Goal: Task Accomplishment & Management: Complete application form

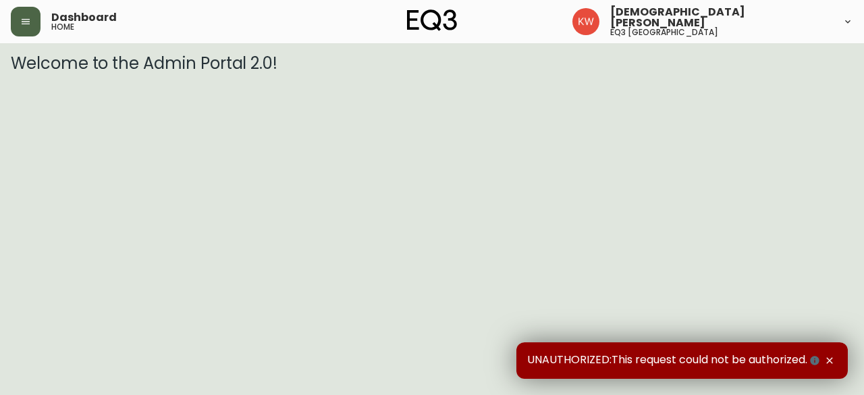
click at [29, 26] on icon "button" at bounding box center [25, 21] width 11 height 11
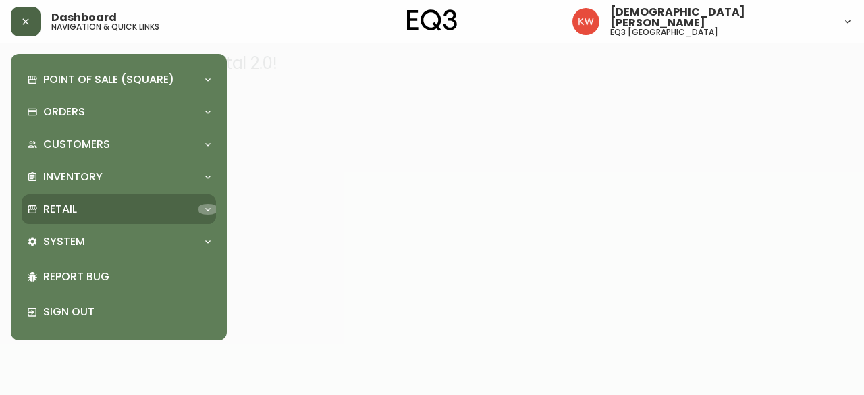
click at [204, 213] on icon at bounding box center [207, 209] width 11 height 11
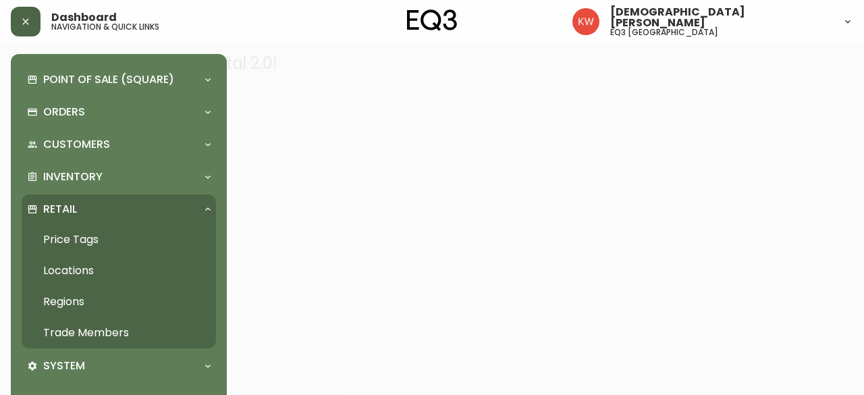
click at [123, 329] on link "Trade Members" at bounding box center [119, 332] width 194 height 31
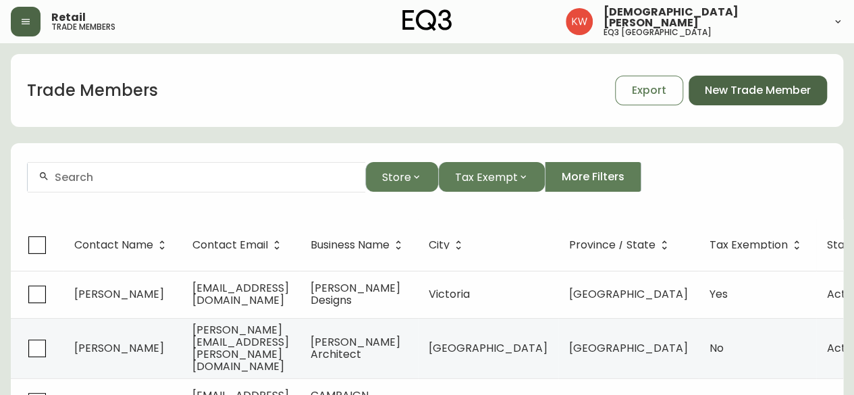
click at [747, 92] on span "New Trade Member" at bounding box center [757, 90] width 106 height 15
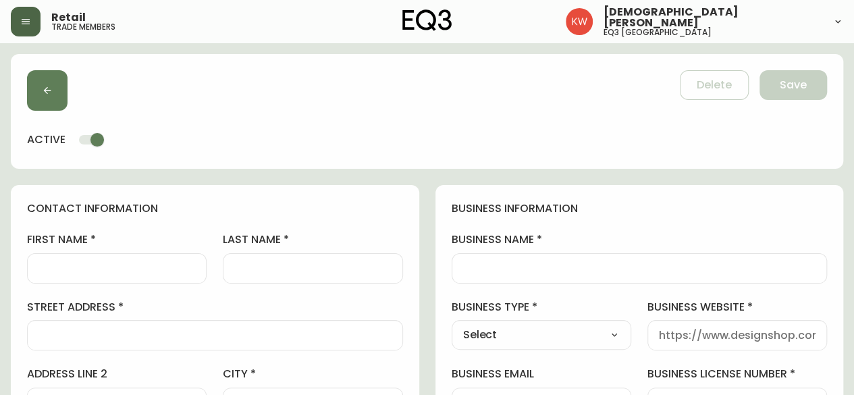
click at [119, 267] on input "first name" at bounding box center [116, 268] width 157 height 13
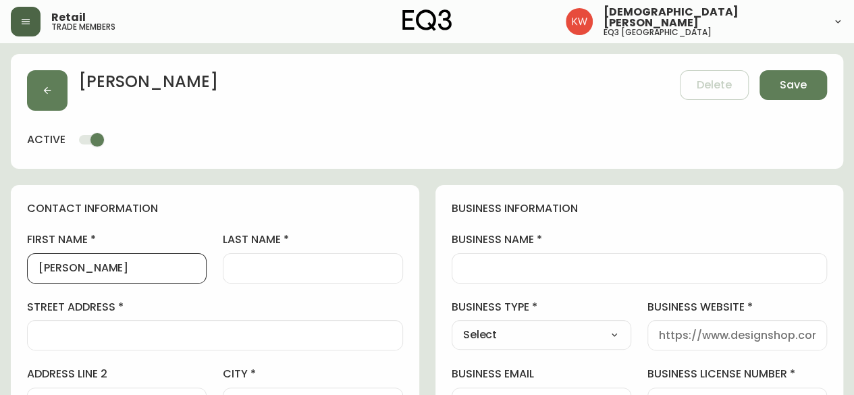
type input "[PERSON_NAME]"
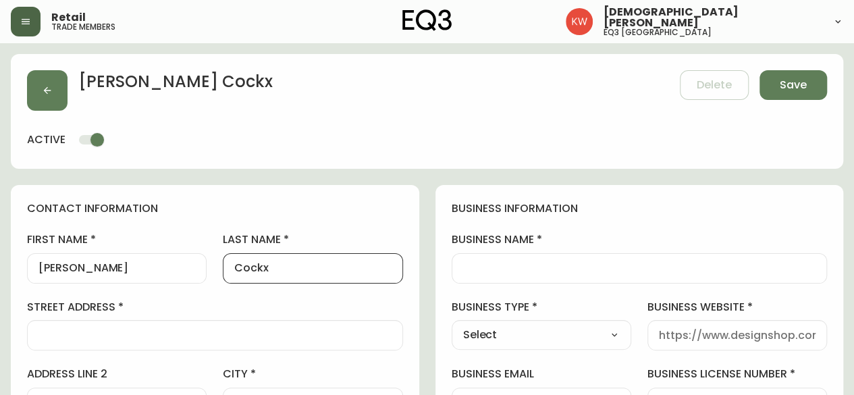
type input "Cockx"
click at [526, 275] on div at bounding box center [639, 268] width 376 height 30
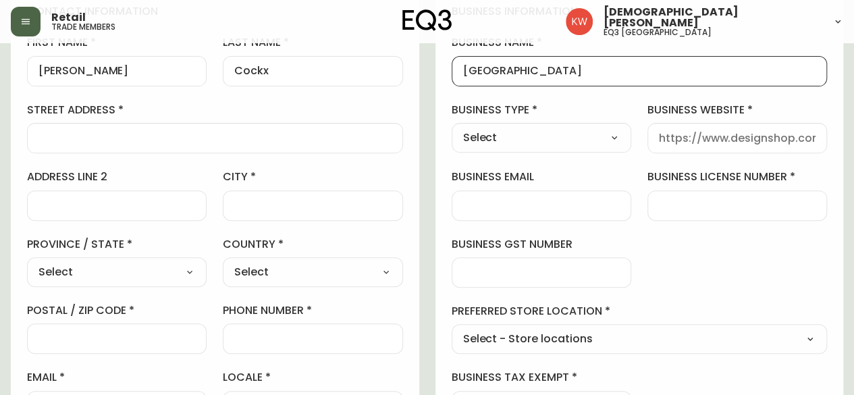
scroll to position [202, 0]
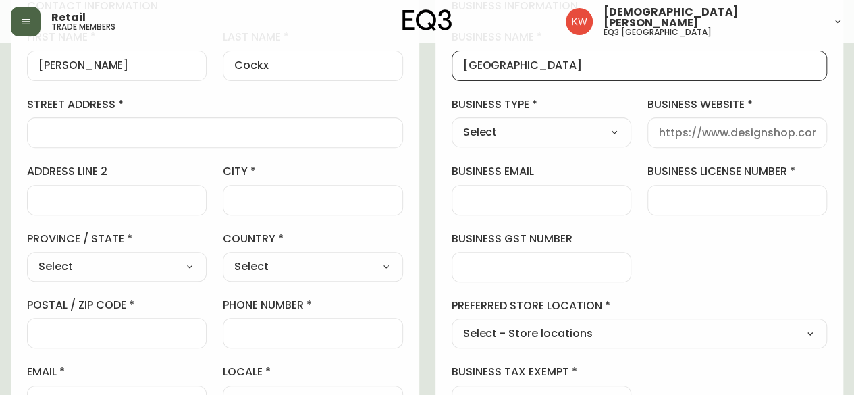
type input "[GEOGRAPHIC_DATA]"
click at [615, 134] on select "Select Interior Designer Architect Home Builder Contractor Real Estate Agent Ho…" at bounding box center [540, 132] width 179 height 20
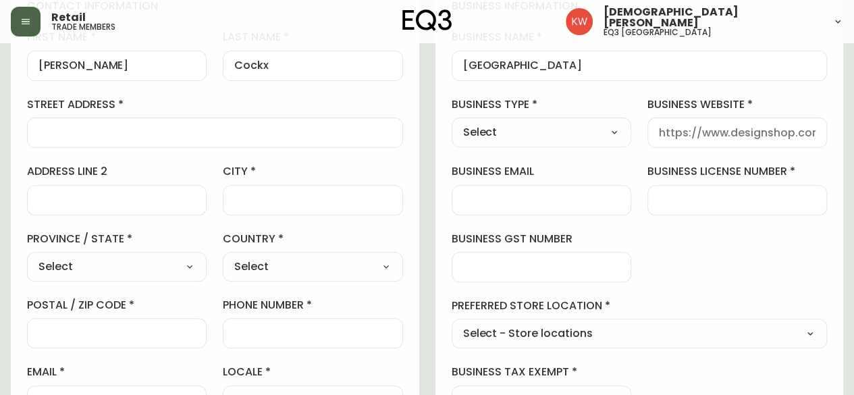
scroll to position [0, 0]
select select "Hospitality"
click at [451, 122] on select "Select Interior Designer Architect Home Builder Contractor Real Estate Agent Ho…" at bounding box center [540, 132] width 179 height 20
type input "Hospitality"
click at [760, 134] on input "business website" at bounding box center [737, 132] width 157 height 13
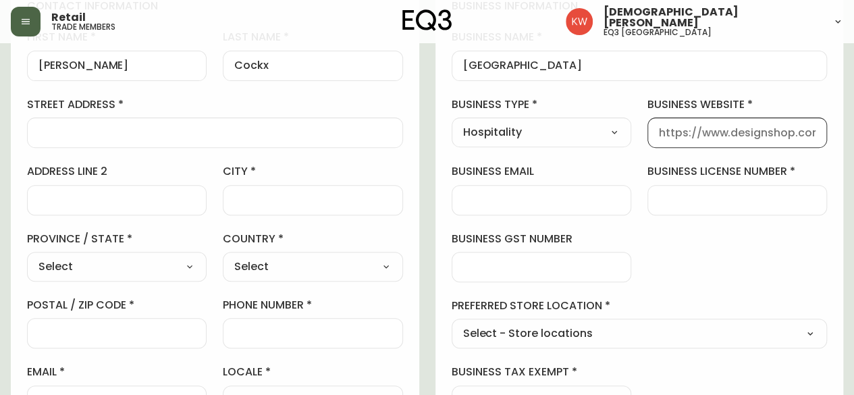
paste input "[DOMAIN_NAME]"
type input "[DOMAIN_NAME]"
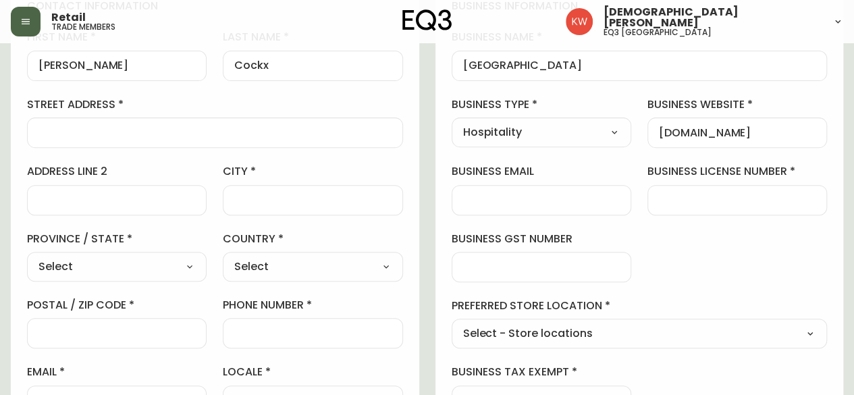
click at [324, 331] on input "phone number" at bounding box center [312, 333] width 157 height 13
paste input "403.775.7786"
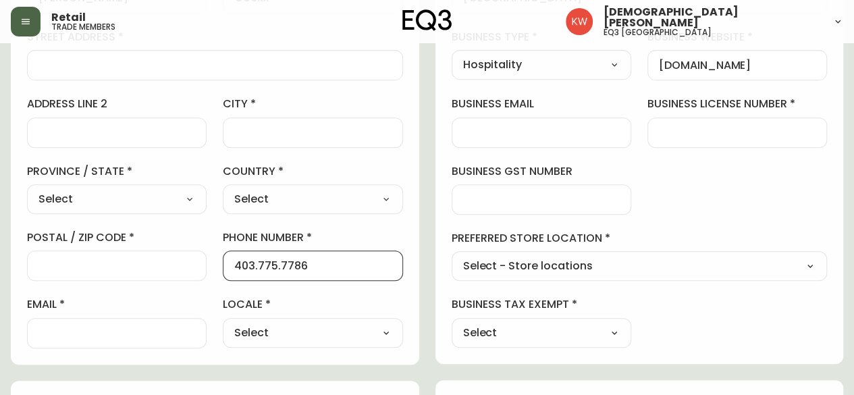
type input "403.775.7786"
click at [567, 204] on div at bounding box center [540, 199] width 179 height 30
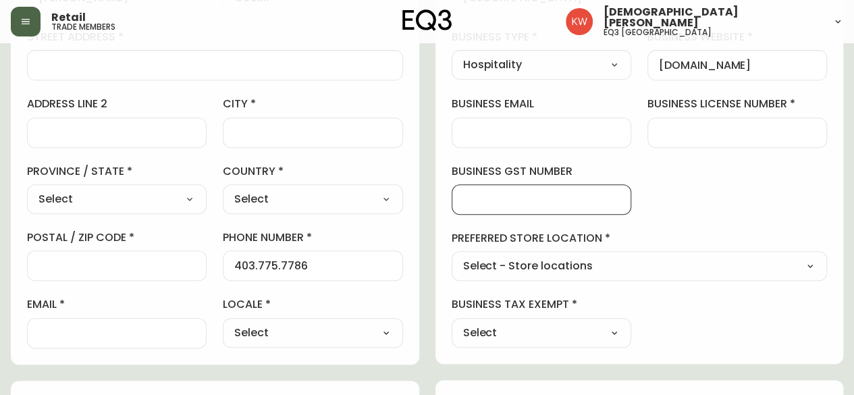
paste input "100771195RT0001"
type input "100771195RT0001"
click at [74, 330] on input "email" at bounding box center [116, 333] width 157 height 13
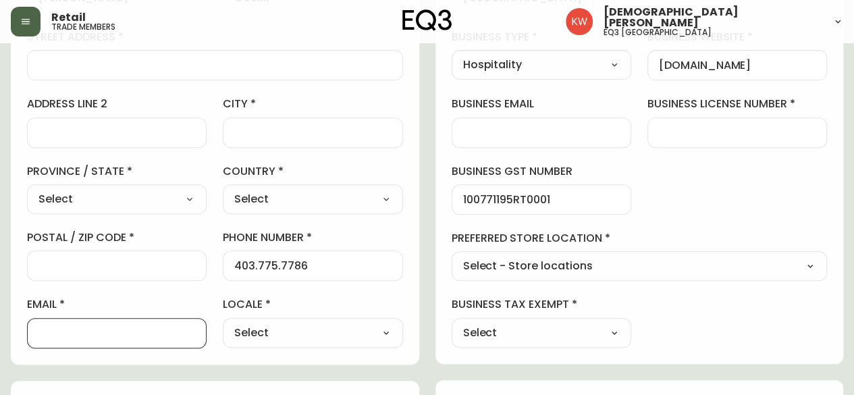
paste input "[PERSON_NAME][EMAIL_ADDRESS][DOMAIN_NAME]"
type input "[PERSON_NAME][EMAIL_ADDRESS][DOMAIN_NAME]"
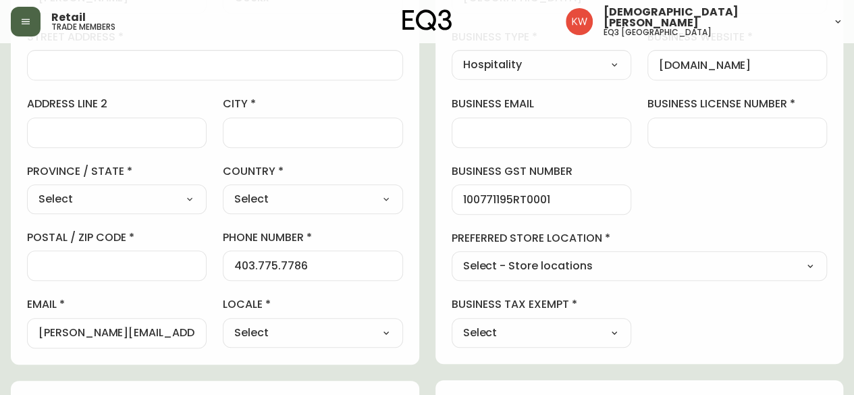
click at [607, 329] on select "Select Yes No" at bounding box center [540, 333] width 179 height 20
select select "false"
click at [451, 323] on select "Select Yes No" at bounding box center [540, 333] width 179 height 20
type input "No"
click at [653, 262] on select "Select - Store locations EQ3 [GEOGRAPHIC_DATA] EQ3 [GEOGRAPHIC_DATA] [GEOGRAPHI…" at bounding box center [639, 266] width 376 height 20
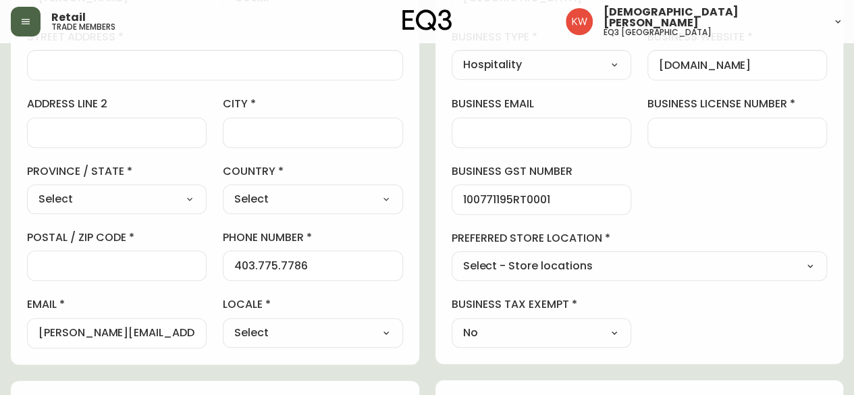
select select "cjw10z96m00006gs08l3o91tv"
click at [451, 256] on select "Select - Store locations EQ3 [GEOGRAPHIC_DATA] EQ3 [GEOGRAPHIC_DATA] [GEOGRAPHI…" at bounding box center [639, 266] width 376 height 20
type input "EQ3 [GEOGRAPHIC_DATA]"
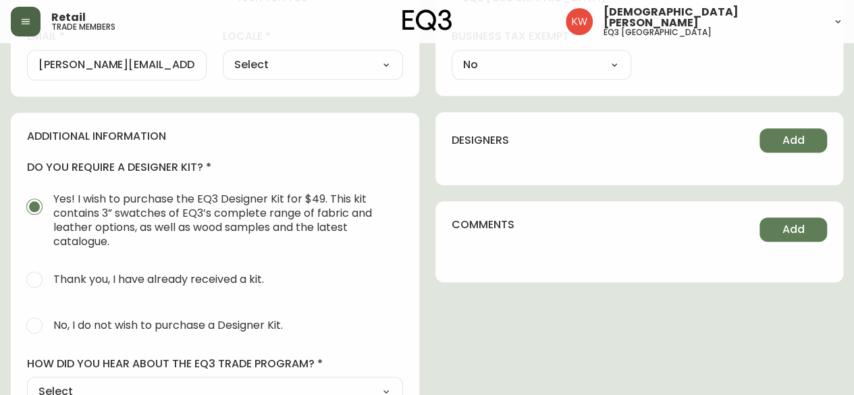
scroll to position [540, 0]
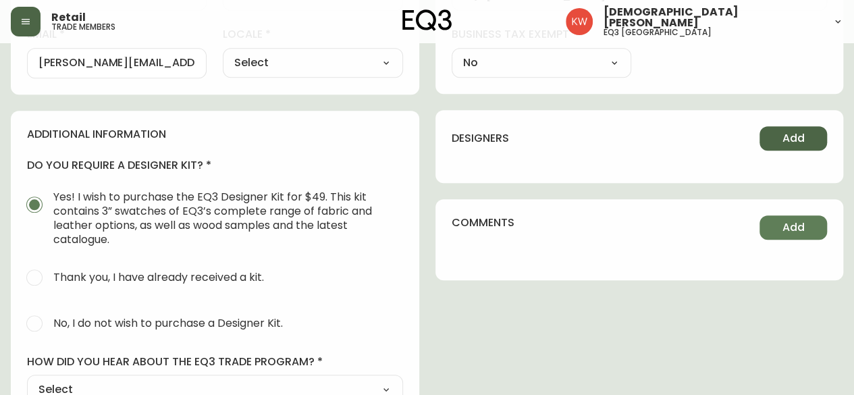
click at [795, 142] on span "Add" at bounding box center [793, 138] width 22 height 15
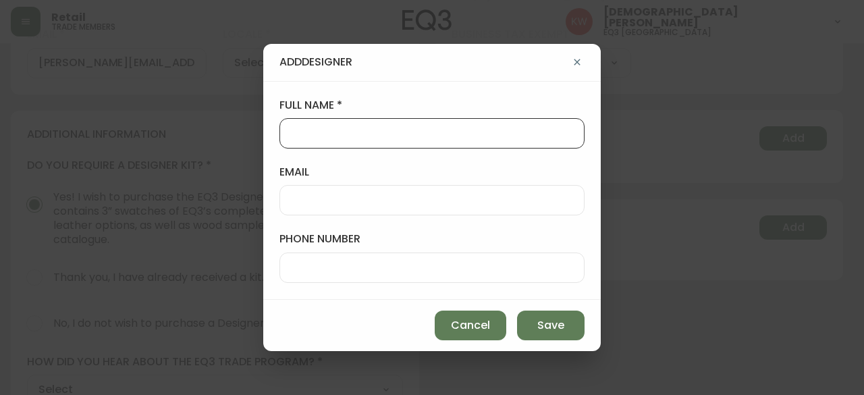
click at [399, 140] on input "full name" at bounding box center [432, 133] width 282 height 13
type input "[PERSON_NAME]"
click at [391, 206] on input "email" at bounding box center [432, 200] width 282 height 13
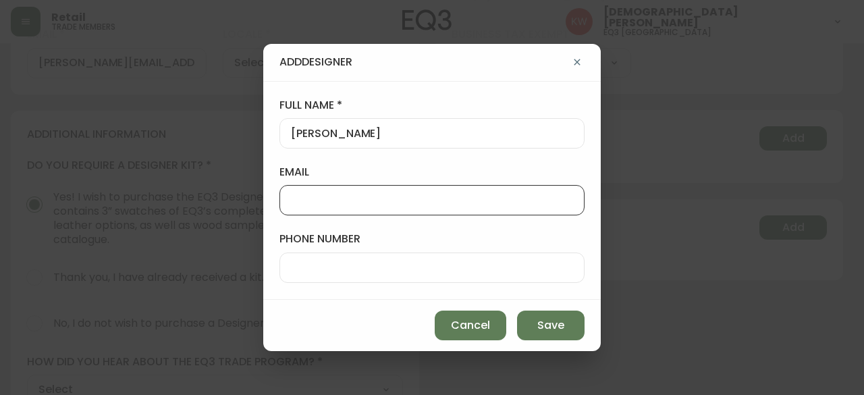
paste input "[PERSON_NAME][EMAIL_ADDRESS][PERSON_NAME][DOMAIN_NAME]"
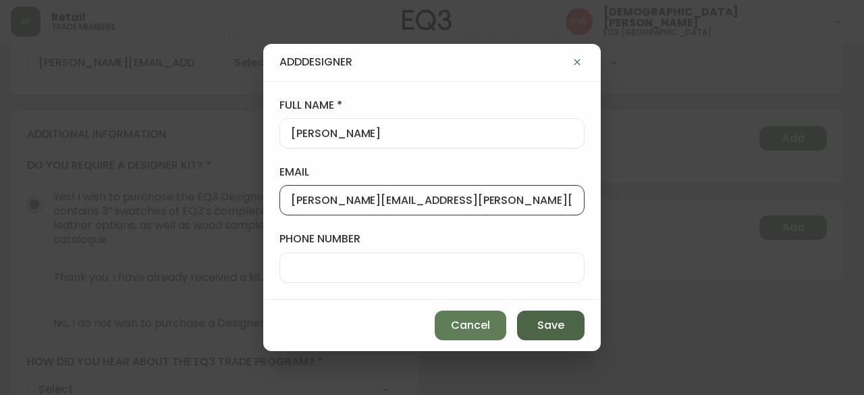
type input "[PERSON_NAME][EMAIL_ADDRESS][PERSON_NAME][DOMAIN_NAME]"
click at [557, 331] on span "Save" at bounding box center [550, 325] width 27 height 15
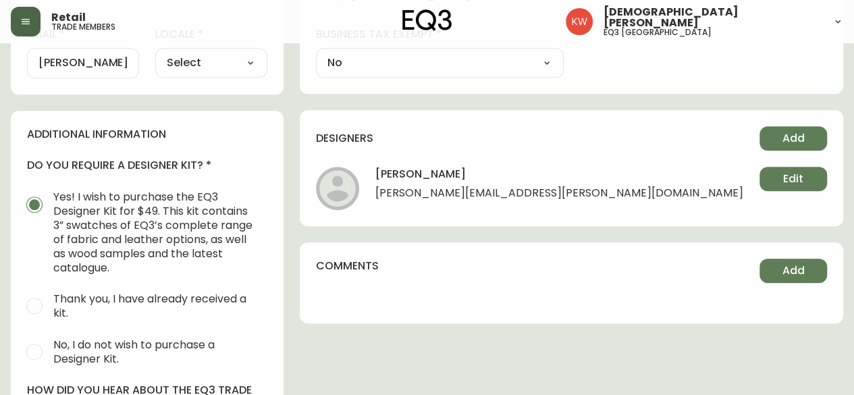
scroll to position [607, 0]
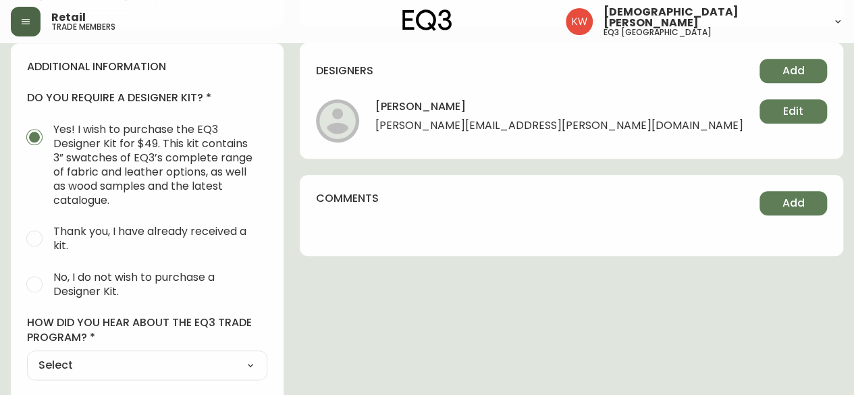
click at [37, 269] on input "No, I do not wish to purchase a Designer Kit." at bounding box center [35, 284] width 30 height 30
radio input "true"
radio input "false"
click at [155, 356] on select "Select Social Media Advertisement Trade Show Outreach from a Trade Rep Other" at bounding box center [147, 366] width 240 height 20
select select "Outreach from a Trade Rep"
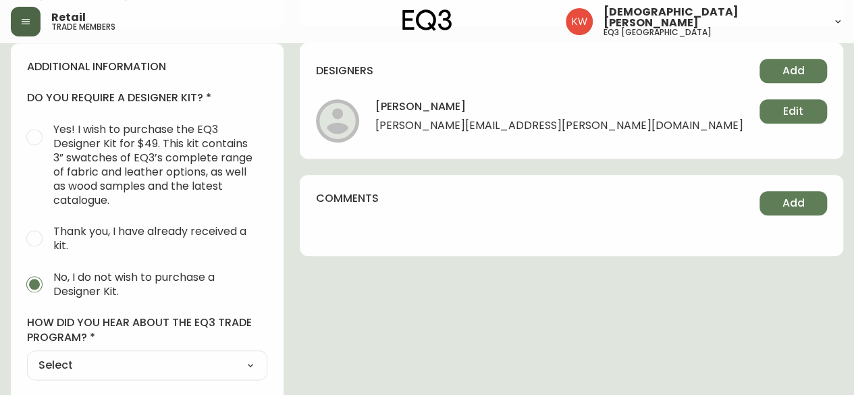
click at [27, 356] on select "Select Social Media Advertisement Trade Show Outreach from a Trade Rep Other" at bounding box center [147, 366] width 240 height 20
type input "Outreach from a Trade Rep"
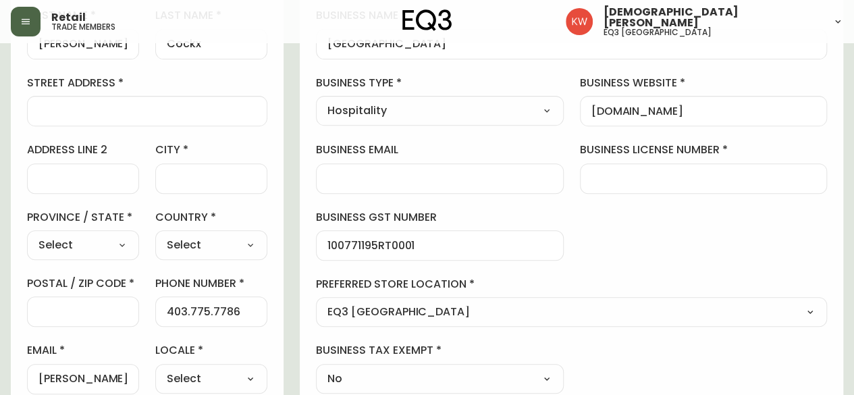
scroll to position [202, 0]
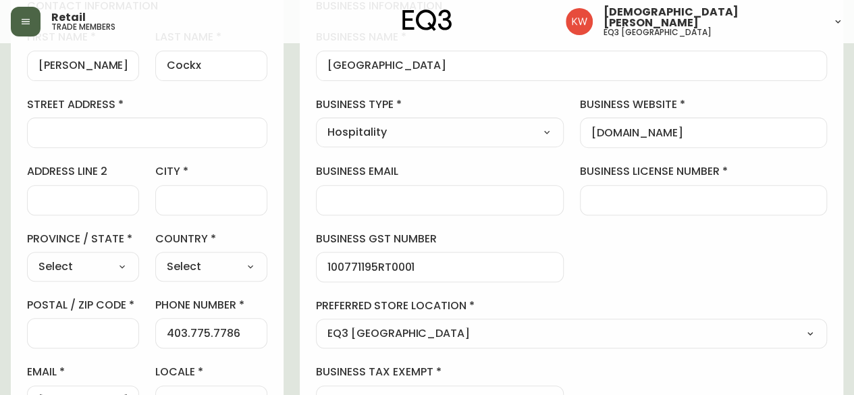
click at [132, 132] on input "street address" at bounding box center [146, 132] width 217 height 13
paste input "[STREET_ADDRESS]"
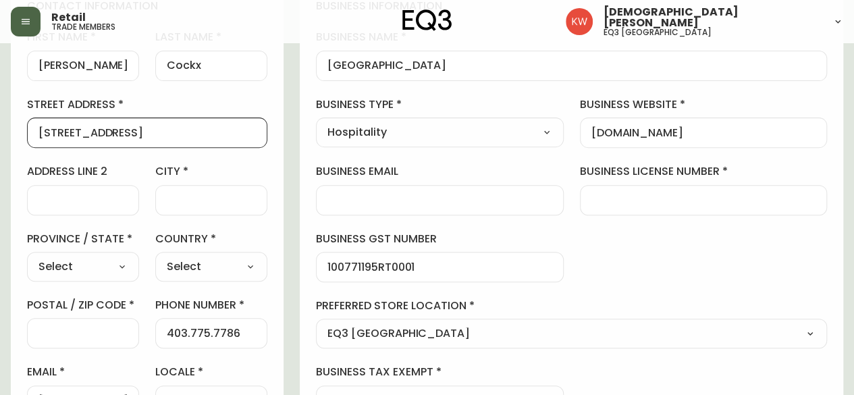
type input "[STREET_ADDRESS]"
click at [131, 267] on select "Select [GEOGRAPHIC_DATA] [GEOGRAPHIC_DATA] [GEOGRAPHIC_DATA] [GEOGRAPHIC_DATA] …" at bounding box center [83, 266] width 112 height 20
select select "AB"
click at [27, 256] on select "Select [GEOGRAPHIC_DATA] [GEOGRAPHIC_DATA] [GEOGRAPHIC_DATA] [GEOGRAPHIC_DATA] …" at bounding box center [83, 266] width 112 height 20
type input "[GEOGRAPHIC_DATA]"
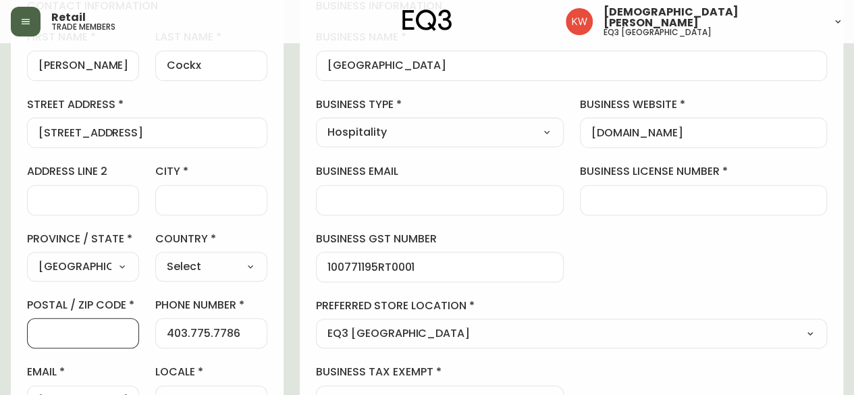
click at [77, 327] on input "postal / zip code" at bounding box center [82, 333] width 89 height 13
paste input "T2R 0W3"
type input "T2R 0W3"
click at [267, 261] on select "Select [GEOGRAPHIC_DATA] [GEOGRAPHIC_DATA]" at bounding box center [211, 266] width 112 height 20
select select "CA"
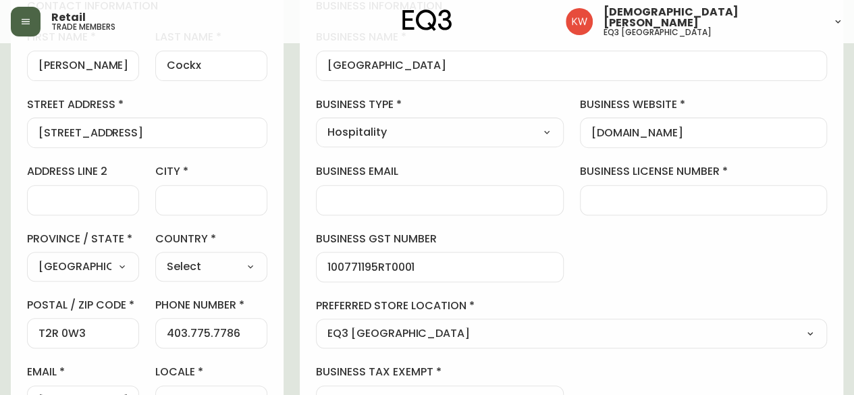
click at [223, 256] on select "Select [GEOGRAPHIC_DATA] [GEOGRAPHIC_DATA]" at bounding box center [211, 266] width 112 height 20
type input "[GEOGRAPHIC_DATA]"
click at [265, 205] on div at bounding box center [211, 200] width 112 height 30
type input "[GEOGRAPHIC_DATA]"
click at [267, 165] on label "city" at bounding box center [211, 171] width 112 height 15
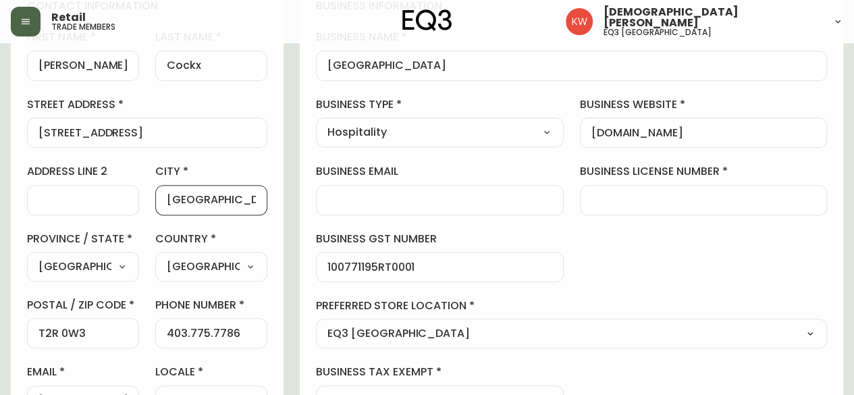
click at [256, 194] on input "[GEOGRAPHIC_DATA]" at bounding box center [211, 200] width 89 height 13
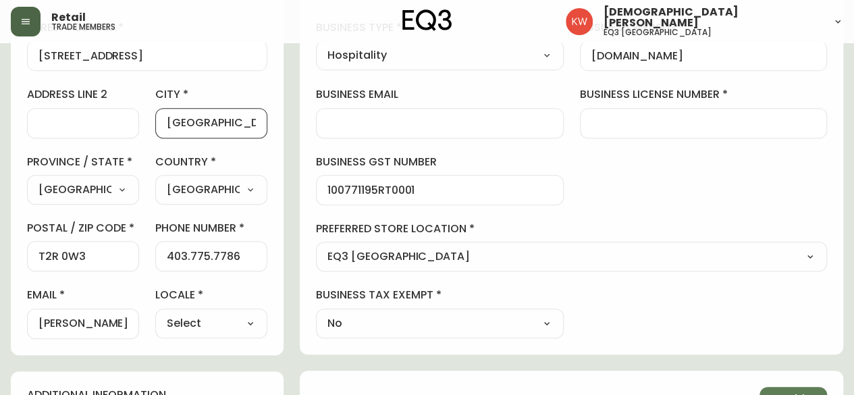
scroll to position [0, 0]
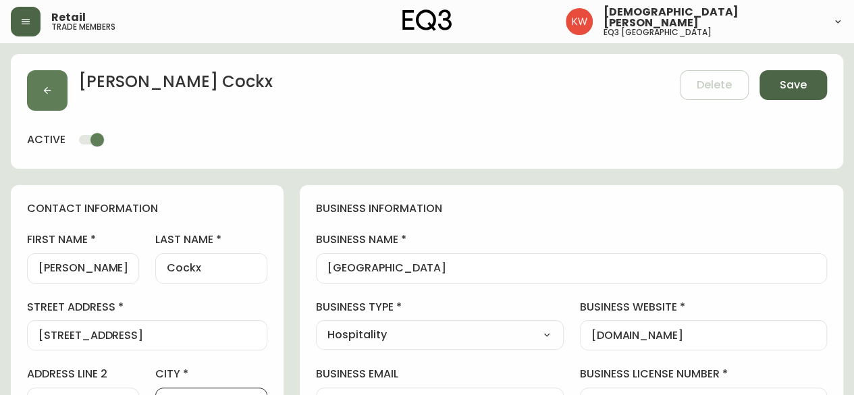
click at [798, 82] on span "Save" at bounding box center [792, 85] width 27 height 15
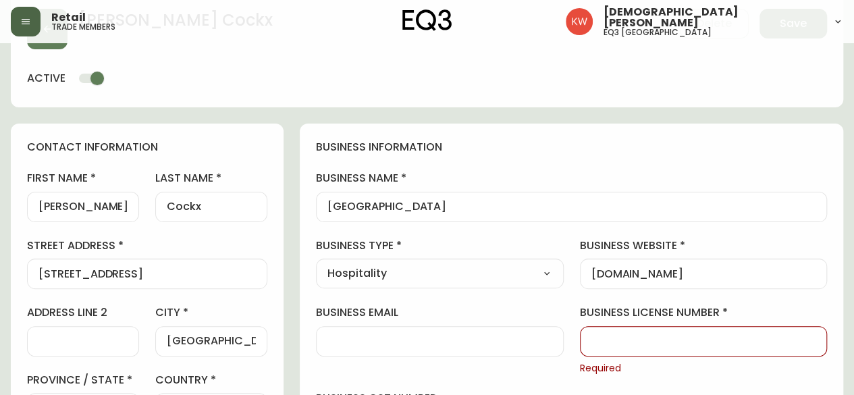
scroll to position [135, 0]
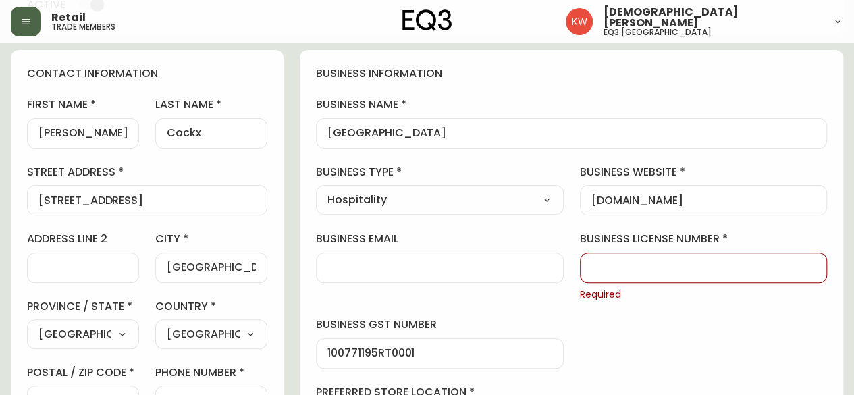
click at [753, 261] on input "business license number" at bounding box center [703, 267] width 225 height 13
drag, startPoint x: 569, startPoint y: 345, endPoint x: 436, endPoint y: 346, distance: 132.9
click at [436, 346] on div "business information business name [GEOGRAPHIC_DATA] business type Hospitality …" at bounding box center [571, 283] width 543 height 467
click at [706, 258] on div at bounding box center [704, 267] width 248 height 30
paste input "100771195RT0001"
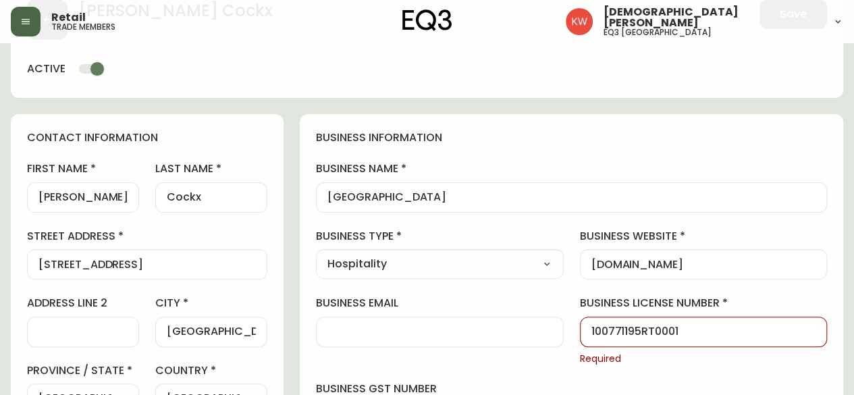
scroll to position [0, 0]
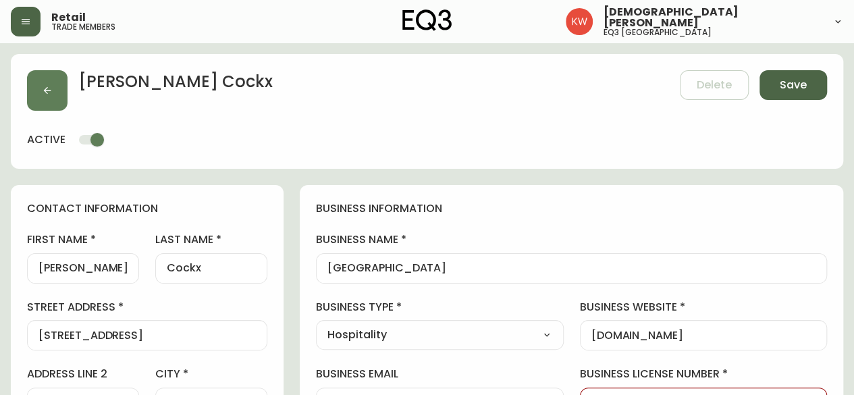
type input "100771195RT0001"
click at [806, 87] on span "Save" at bounding box center [792, 85] width 27 height 15
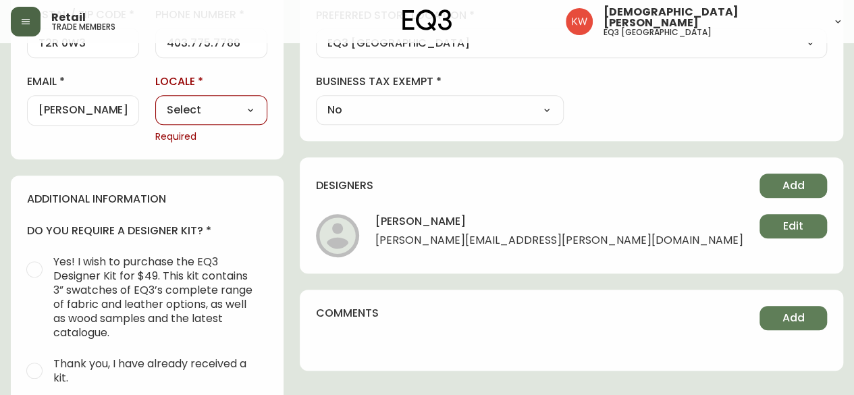
scroll to position [540, 0]
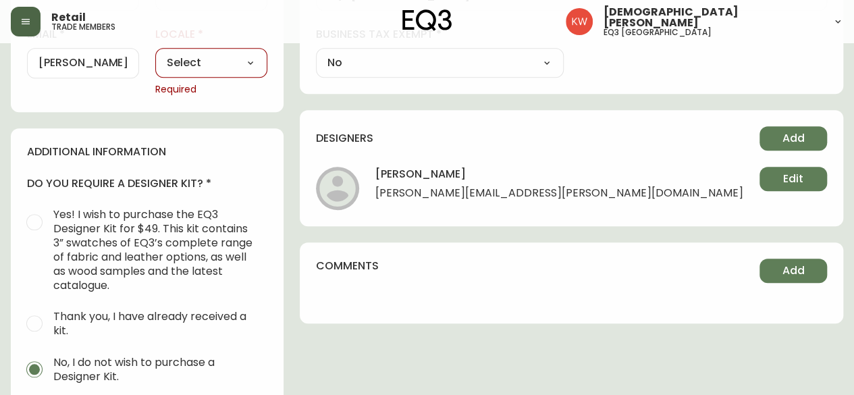
click at [267, 63] on select "Select CA_EN [GEOGRAPHIC_DATA] US_EN" at bounding box center [211, 63] width 112 height 20
select select "CA_EN"
click at [223, 53] on select "Select CA_EN [GEOGRAPHIC_DATA] US_EN" at bounding box center [211, 63] width 112 height 20
type input "CA_EN"
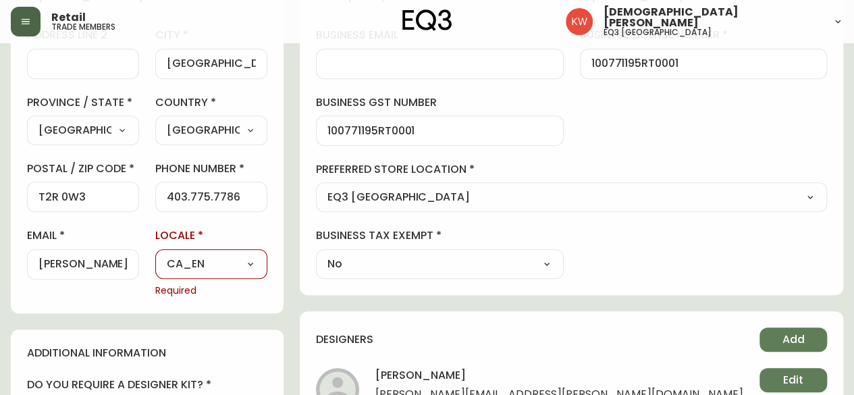
scroll to position [0, 0]
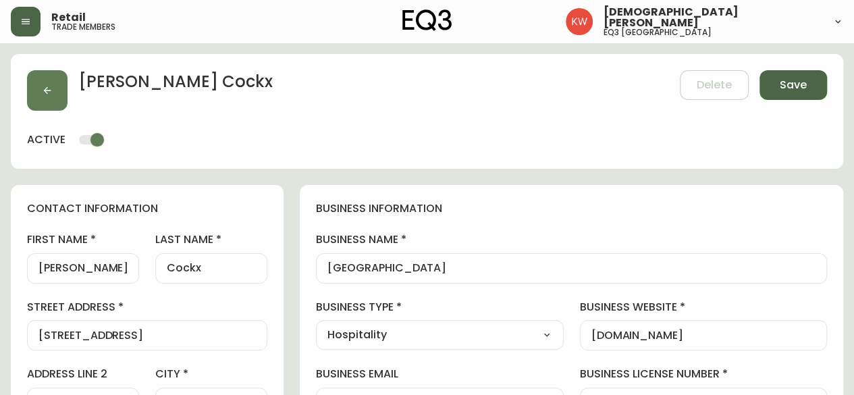
click at [792, 85] on span "Save" at bounding box center [792, 85] width 27 height 15
type input "[PHONE_NUMBER]"
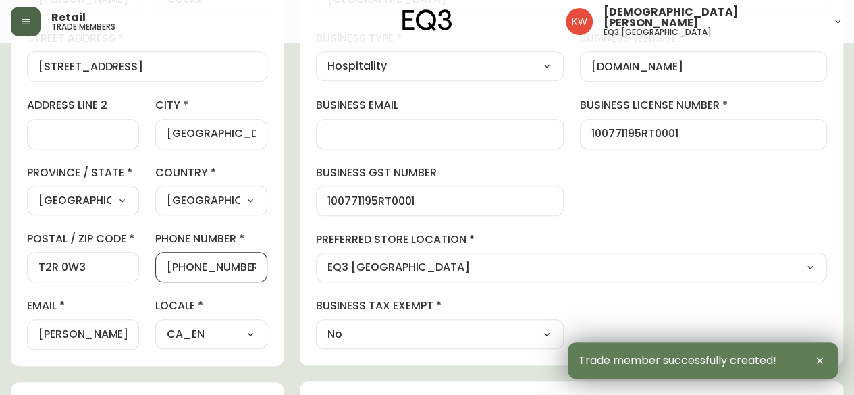
drag, startPoint x: 352, startPoint y: 261, endPoint x: 244, endPoint y: 265, distance: 108.7
click at [244, 265] on input "[PHONE_NUMBER]" at bounding box center [211, 266] width 89 height 13
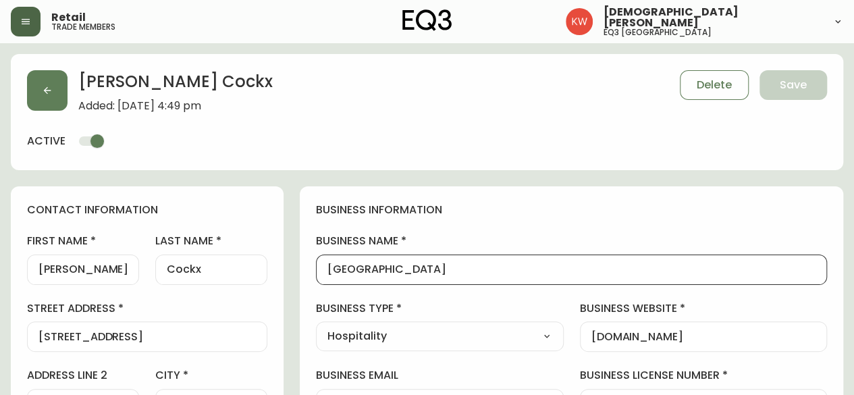
drag, startPoint x: 663, startPoint y: 274, endPoint x: 443, endPoint y: 281, distance: 220.8
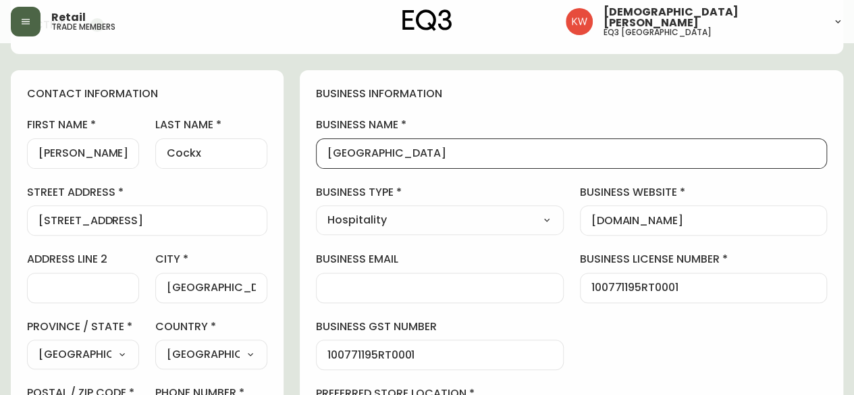
scroll to position [270, 0]
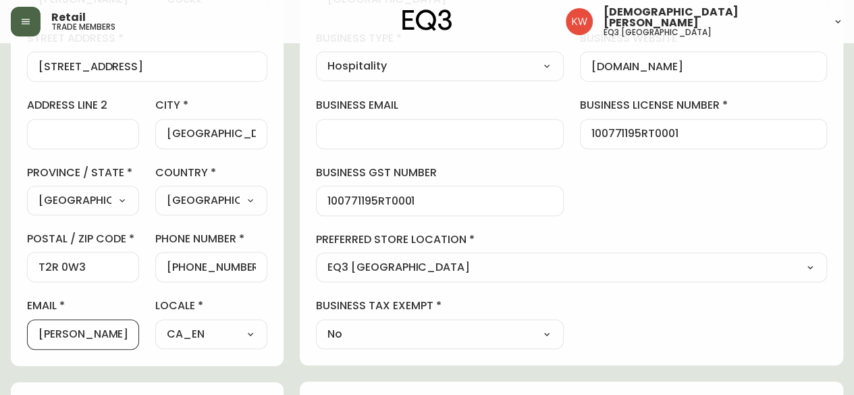
drag, startPoint x: 74, startPoint y: 333, endPoint x: 32, endPoint y: 333, distance: 41.2
click at [32, 333] on div "[PERSON_NAME][EMAIL_ADDRESS][DOMAIN_NAME]" at bounding box center [83, 334] width 112 height 30
drag, startPoint x: 321, startPoint y: 264, endPoint x: 247, endPoint y: 265, distance: 74.2
click at [247, 265] on input "[PHONE_NUMBER]" at bounding box center [211, 266] width 89 height 13
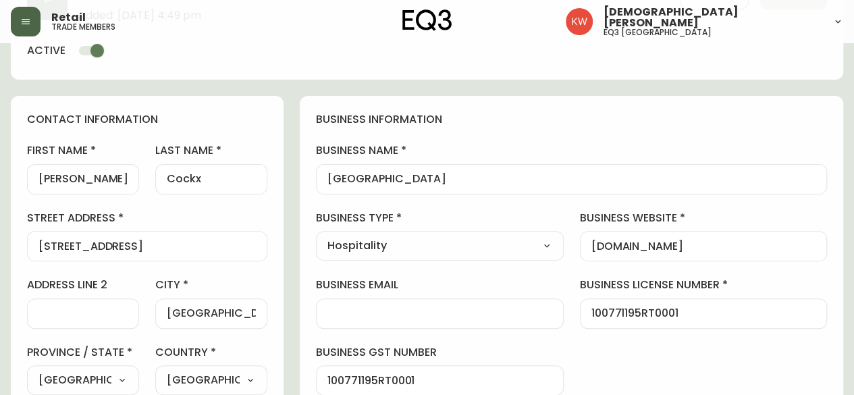
scroll to position [67, 0]
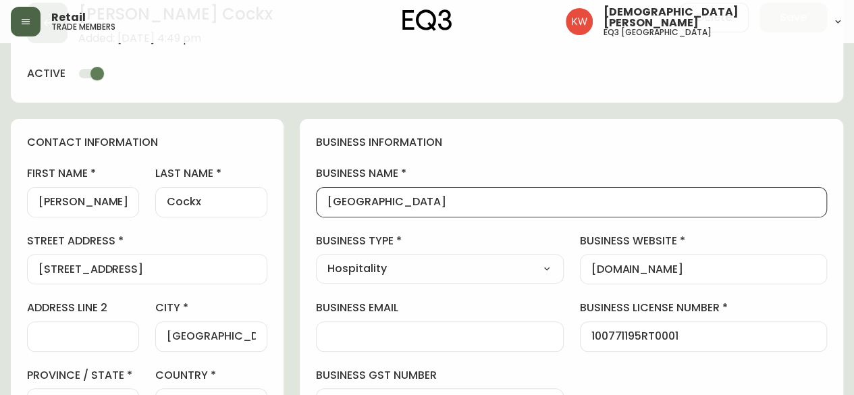
drag, startPoint x: 655, startPoint y: 202, endPoint x: 438, endPoint y: 200, distance: 216.6
click at [438, 200] on div "business information business name [GEOGRAPHIC_DATA] business type Hospitality …" at bounding box center [571, 343] width 543 height 449
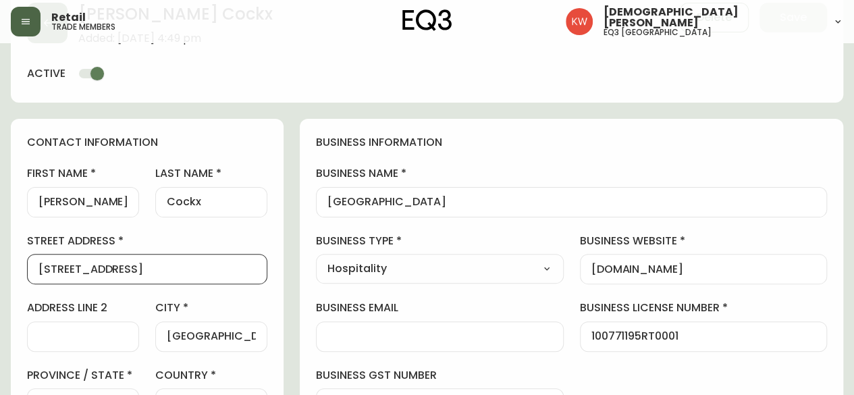
drag, startPoint x: 153, startPoint y: 269, endPoint x: 26, endPoint y: 267, distance: 126.2
click at [26, 267] on div "contact information first name [PERSON_NAME] last name [GEOGRAPHIC_DATA] addres…" at bounding box center [147, 343] width 273 height 449
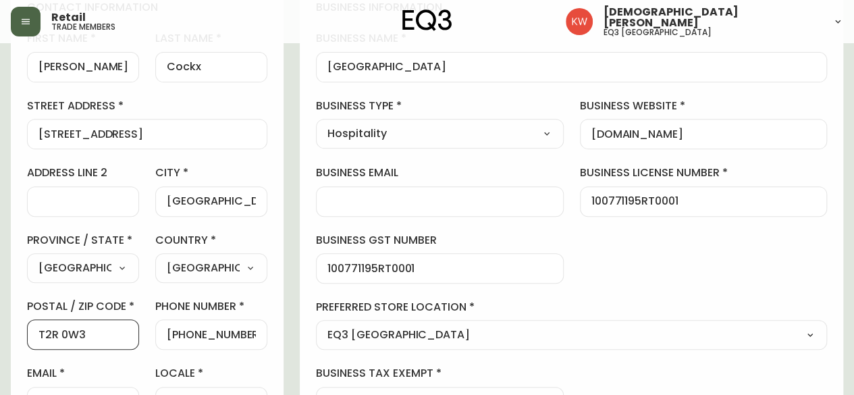
scroll to position [0, 0]
drag, startPoint x: 19, startPoint y: 340, endPoint x: 11, endPoint y: 341, distance: 8.2
click at [11, 341] on div "contact information first name [PERSON_NAME] last name [GEOGRAPHIC_DATA] addres…" at bounding box center [147, 208] width 273 height 449
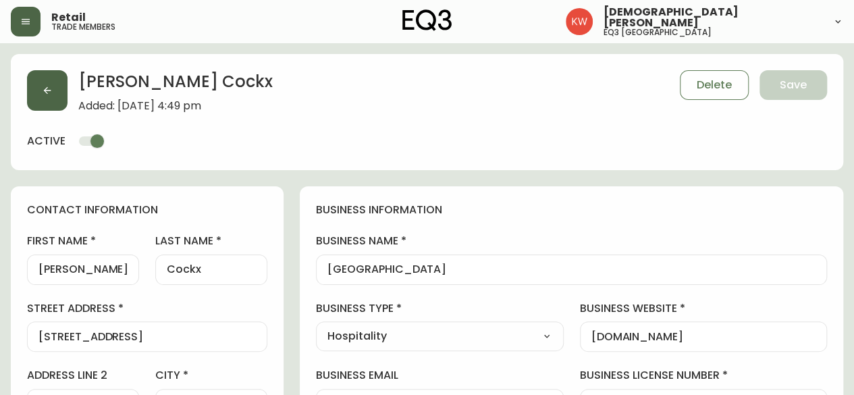
click at [47, 78] on button "button" at bounding box center [47, 90] width 40 height 40
